Goal: Information Seeking & Learning: Understand process/instructions

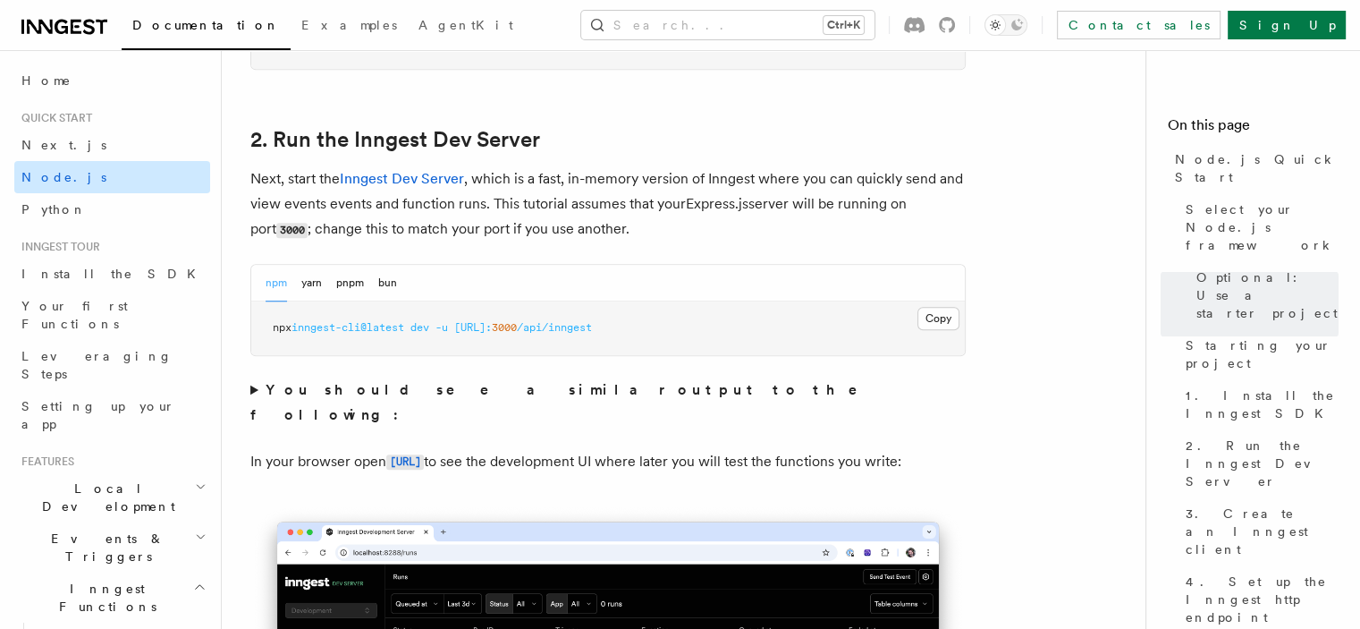
click at [38, 178] on span "Node.js" at bounding box center [63, 177] width 85 height 14
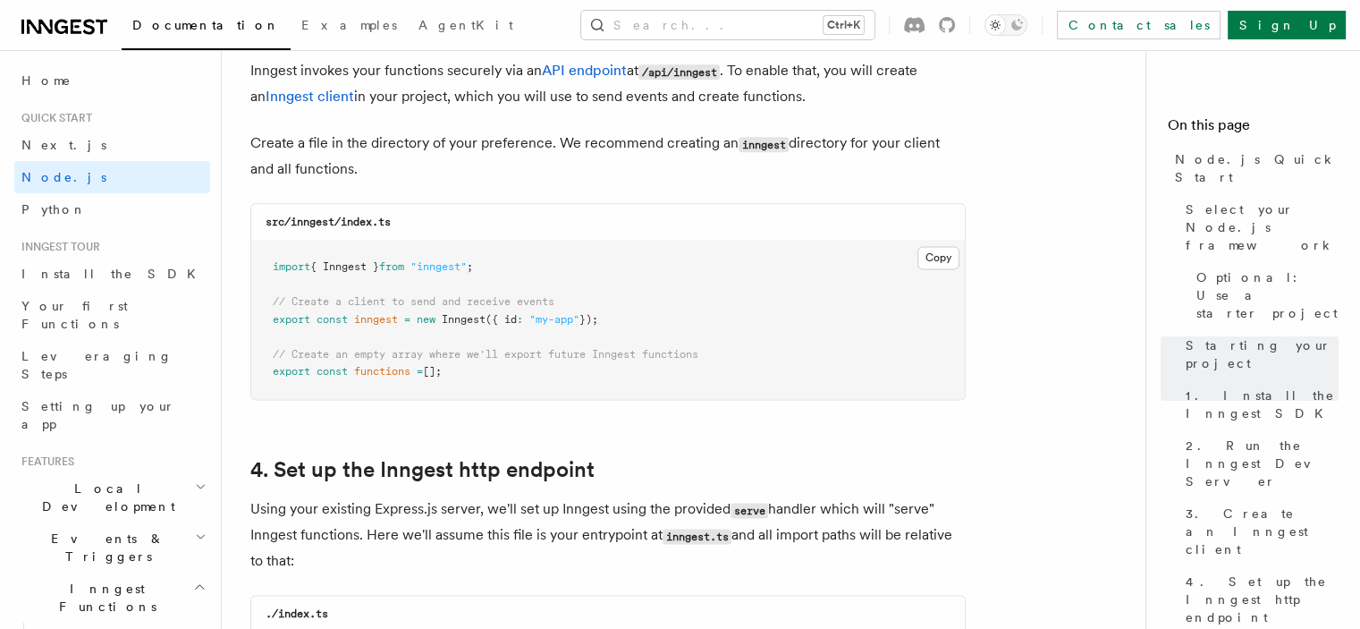
scroll to position [2325, 0]
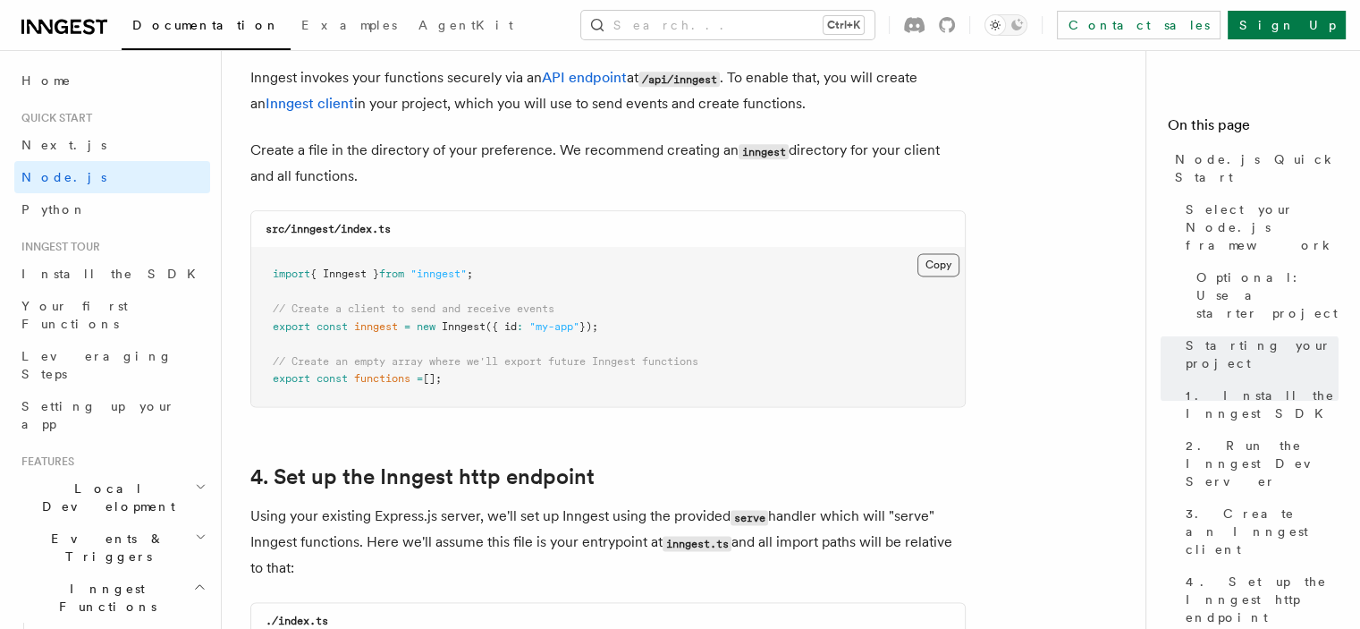
click at [932, 262] on button "Copy Copied" at bounding box center [939, 264] width 42 height 23
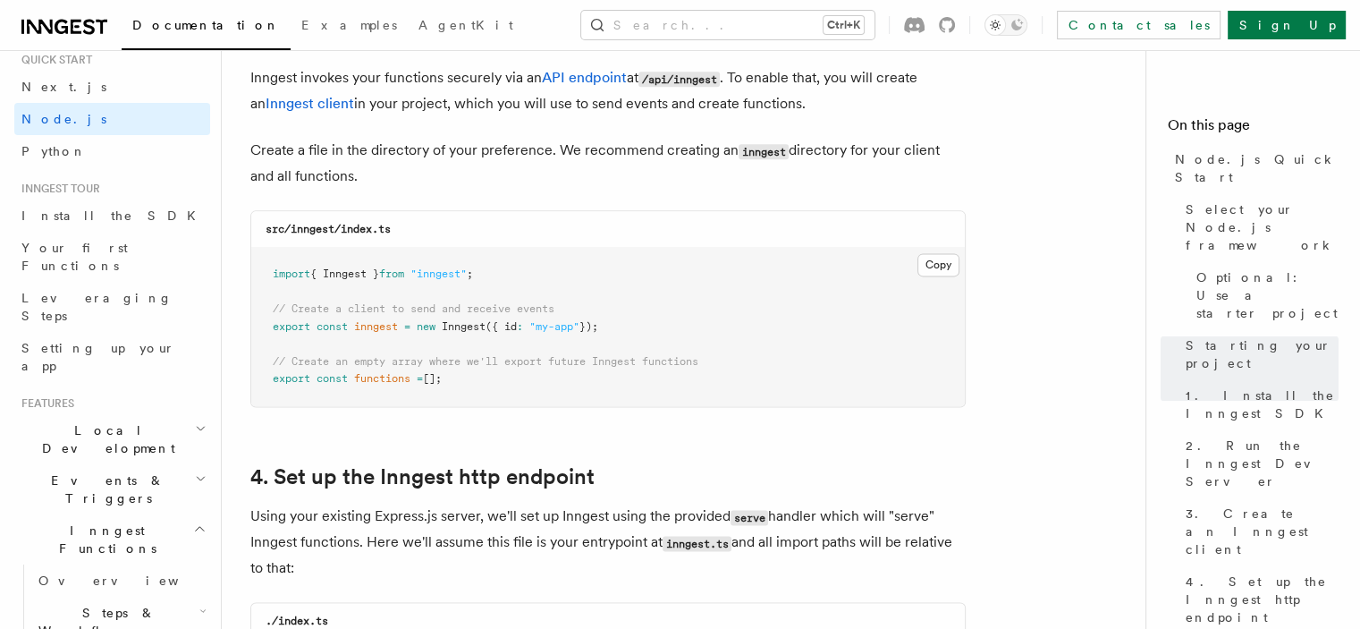
scroll to position [89, 0]
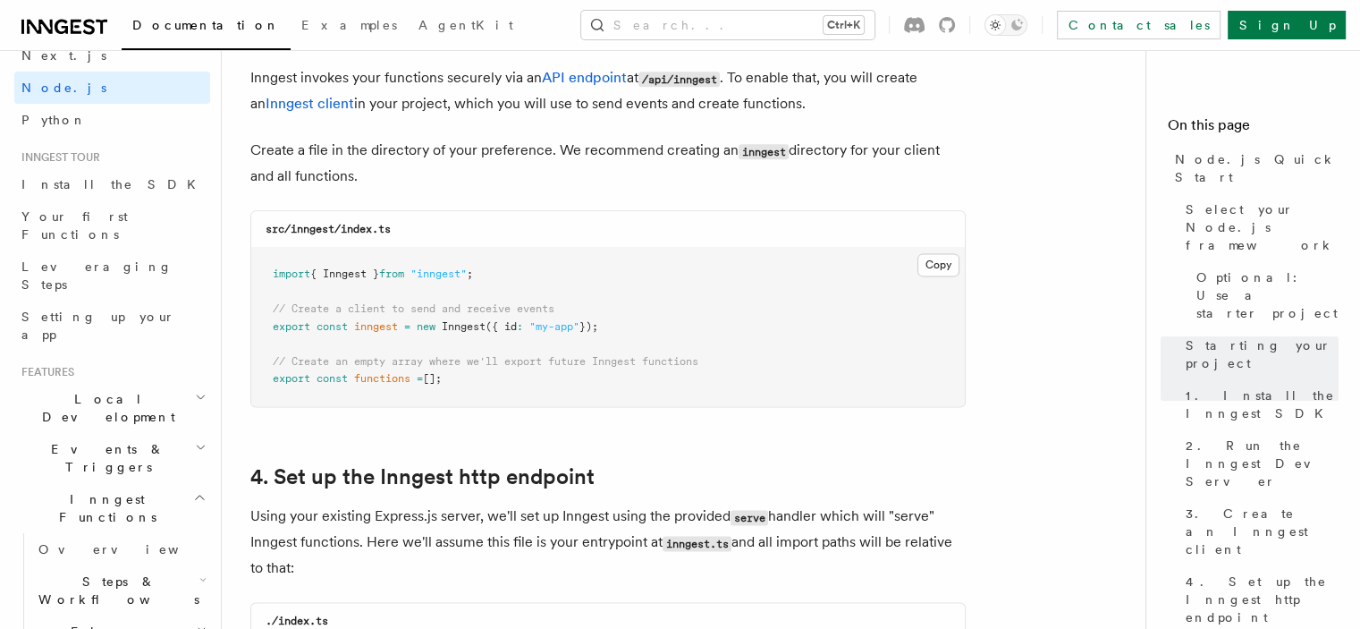
click at [63, 572] on span "Steps & Workflows" at bounding box center [115, 590] width 168 height 36
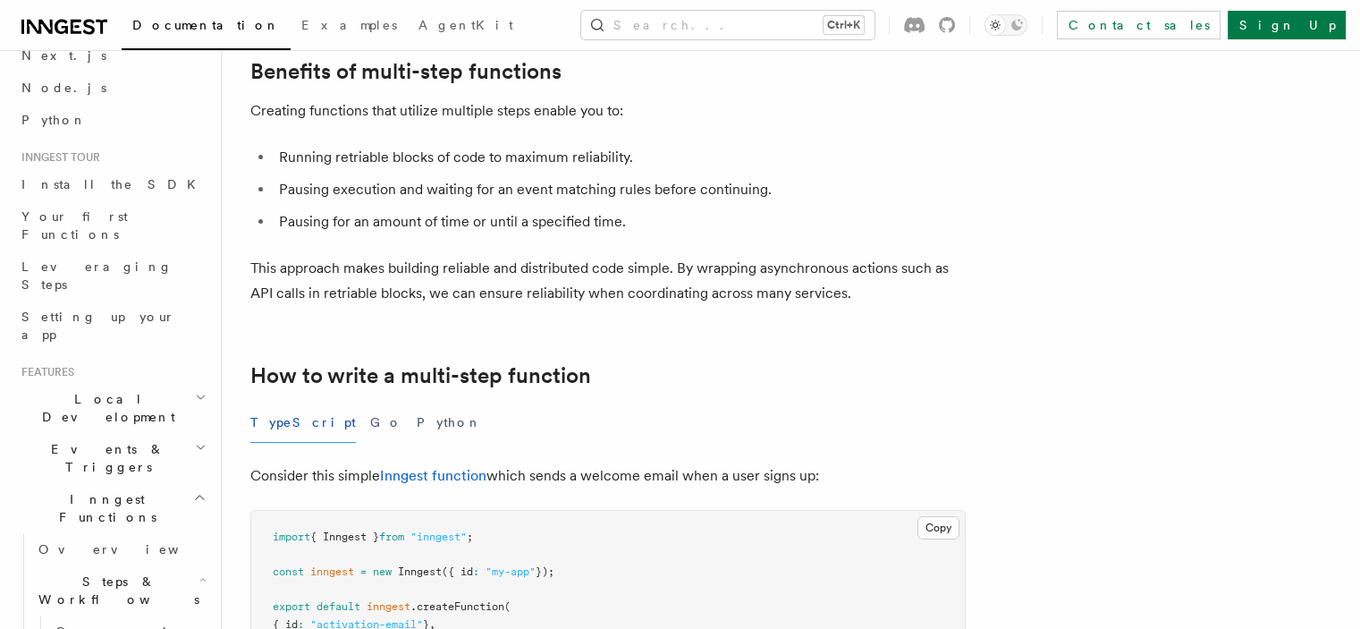
scroll to position [537, 0]
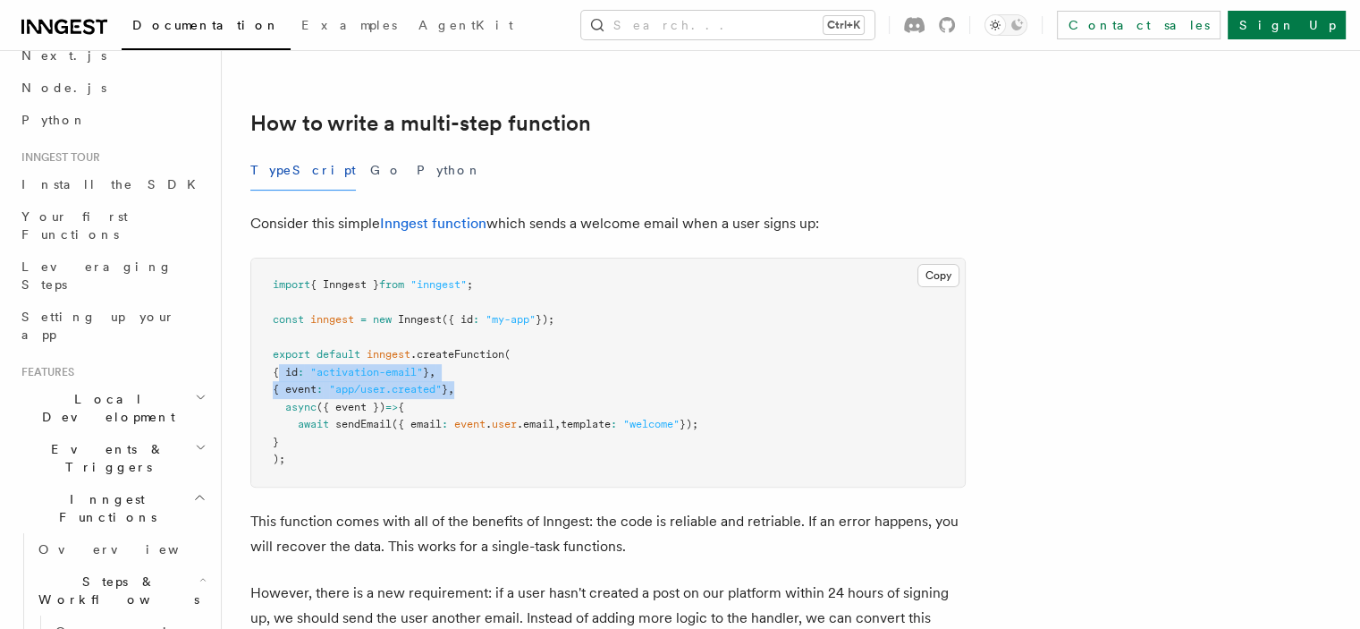
drag, startPoint x: 298, startPoint y: 375, endPoint x: 500, endPoint y: 389, distance: 202.6
click at [500, 389] on code "import { Inngest } from "inngest" ; const inngest = new Inngest ({ id : "my-app…" at bounding box center [486, 371] width 426 height 187
copy code "{ id : "activation-email" } , { event : "app/user.created" } ,"
